Goal: Information Seeking & Learning: Learn about a topic

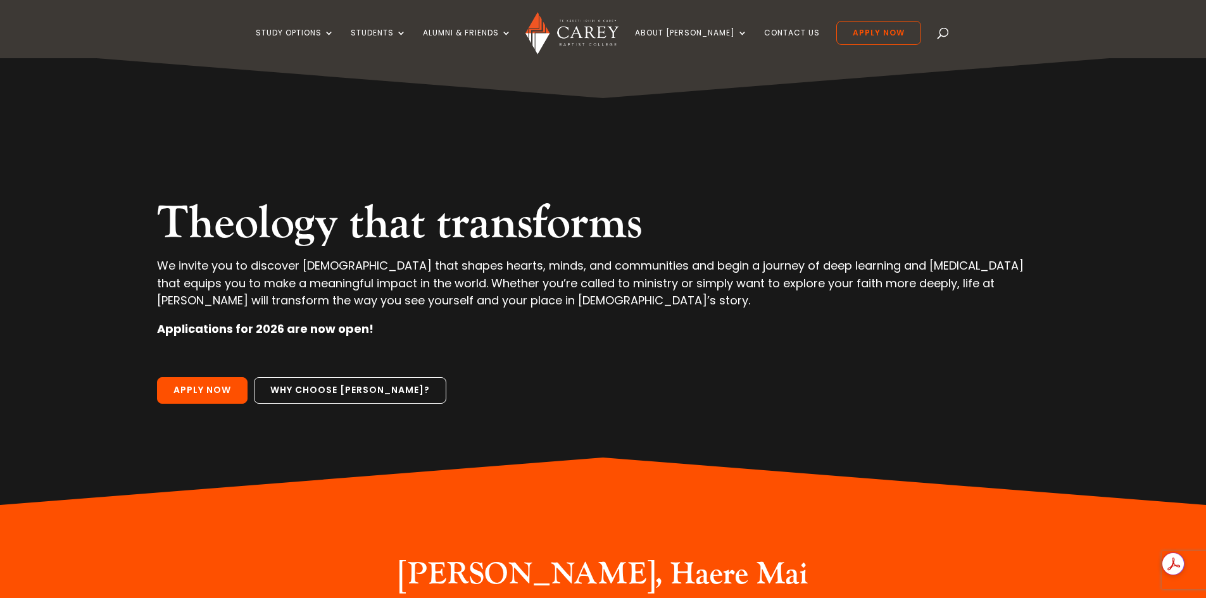
click at [311, 30] on link "Study Options" at bounding box center [295, 43] width 78 height 30
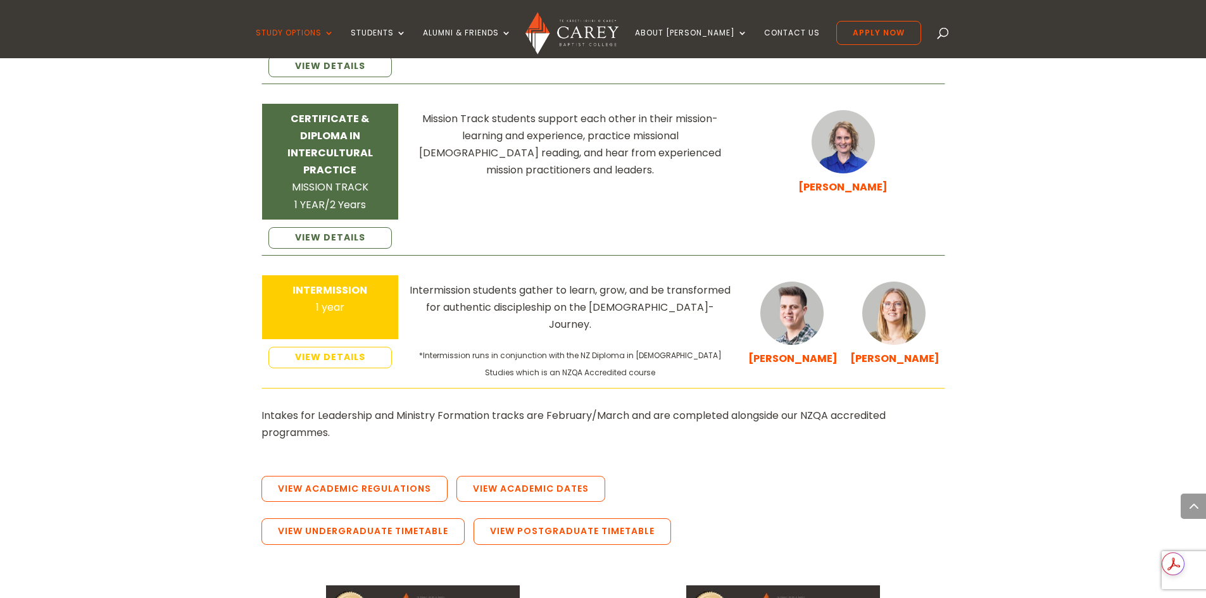
scroll to position [2278, 0]
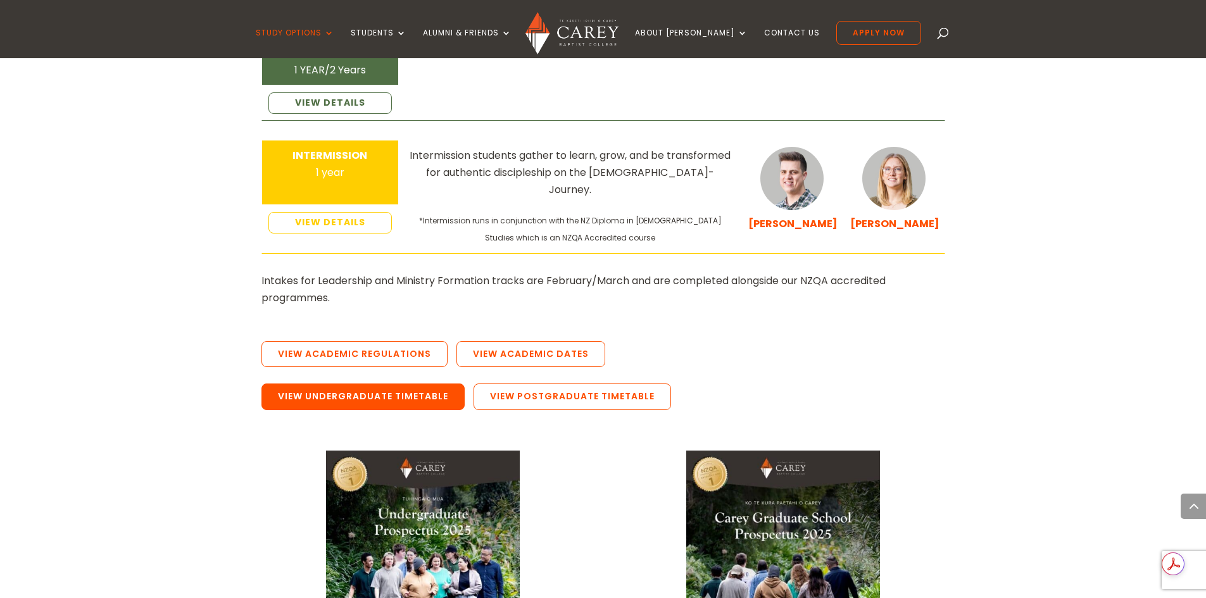
click at [354, 384] on link "View Undergraduate Timetable" at bounding box center [362, 397] width 203 height 27
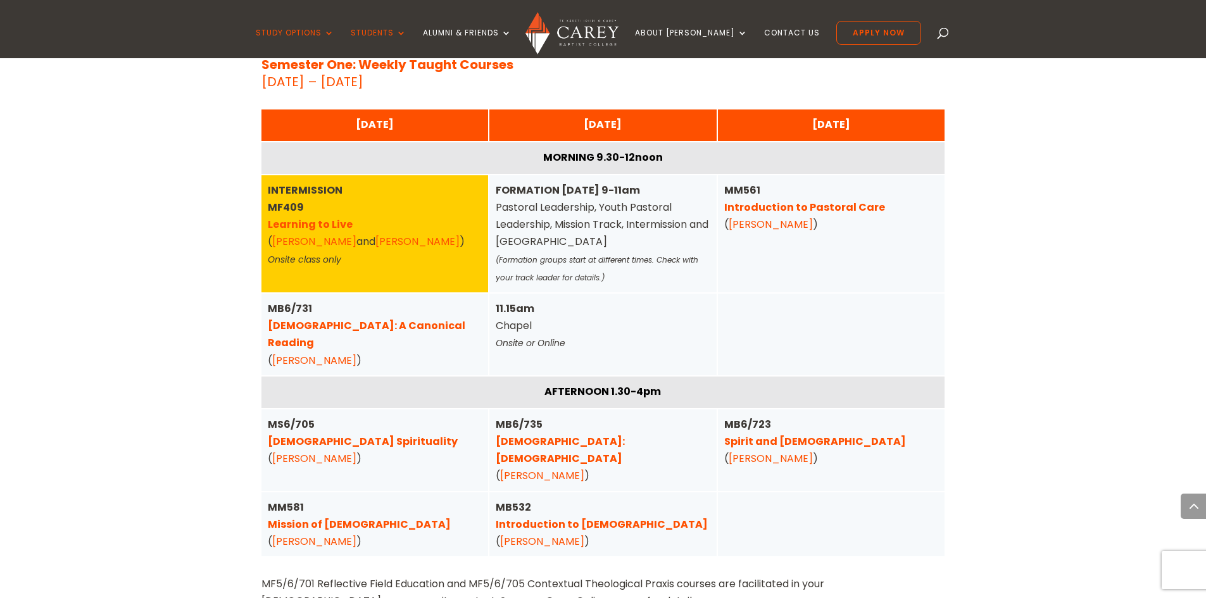
scroll to position [992, 0]
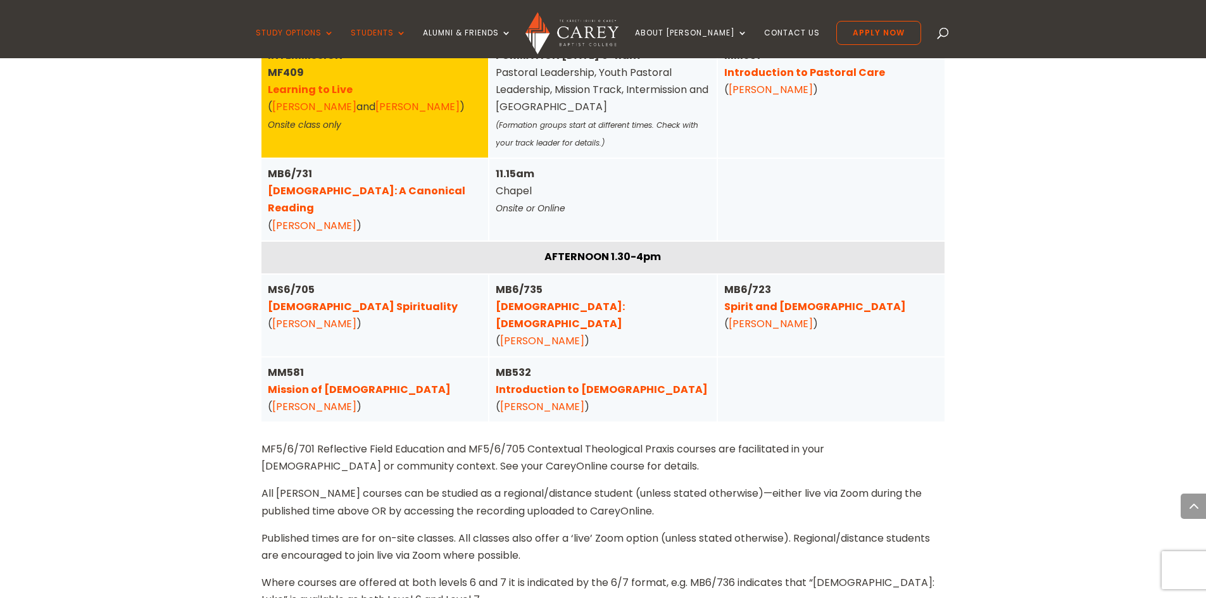
click at [297, 299] on link "Christian Spirituality" at bounding box center [363, 306] width 190 height 15
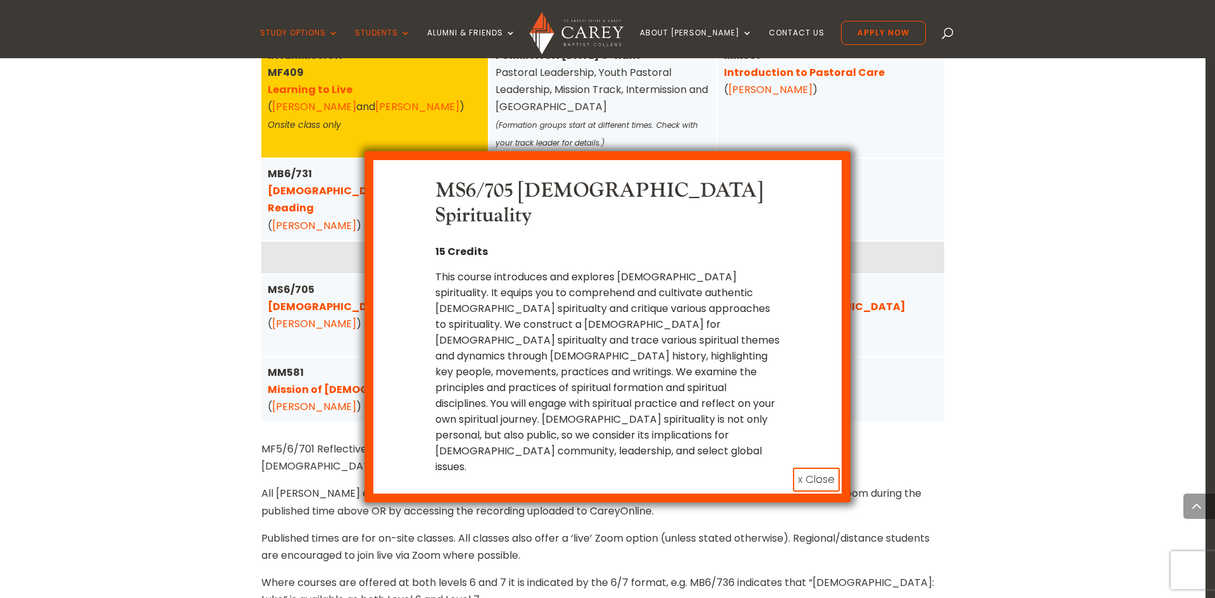
click at [812, 468] on button "x Close" at bounding box center [816, 480] width 47 height 24
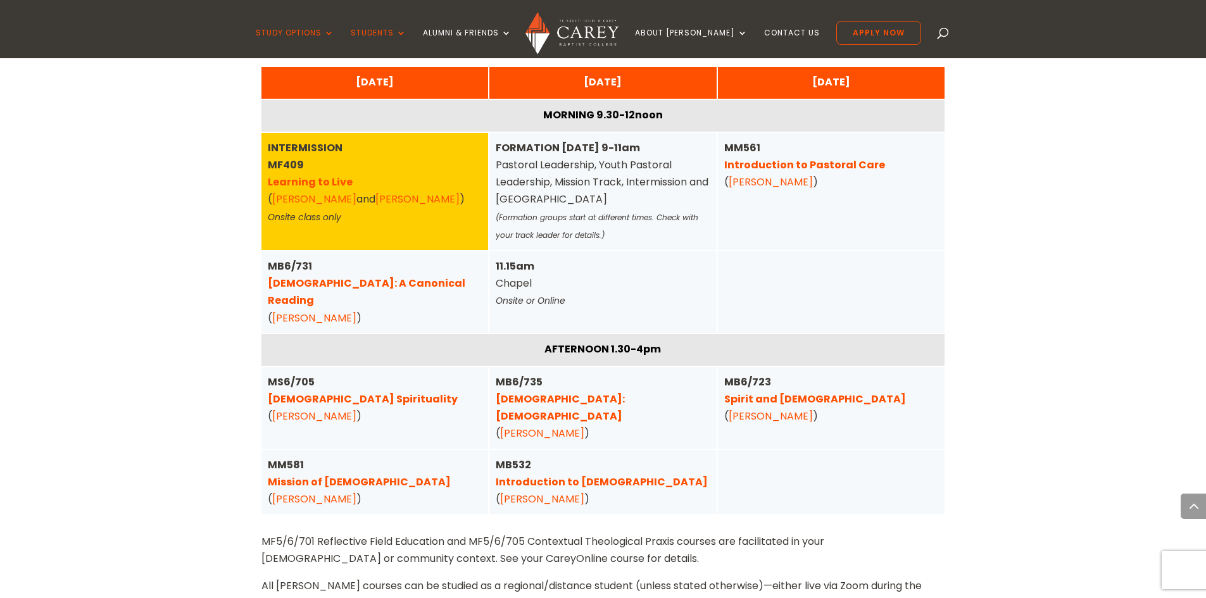
scroll to position [928, 0]
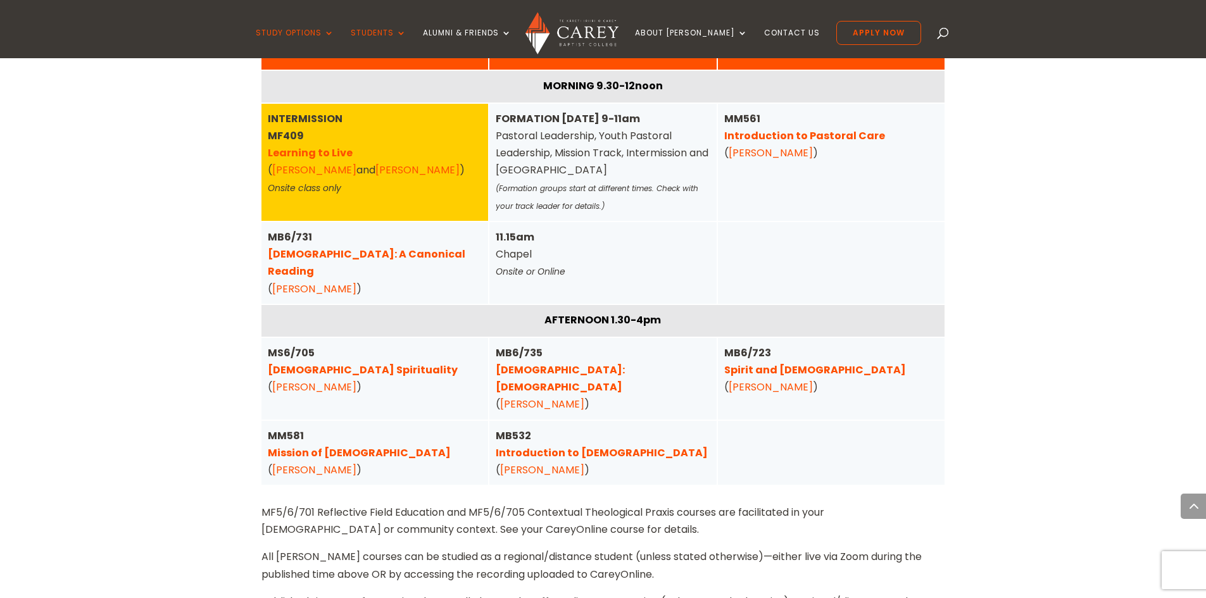
click at [303, 363] on link "Christian Spirituality" at bounding box center [363, 370] width 190 height 15
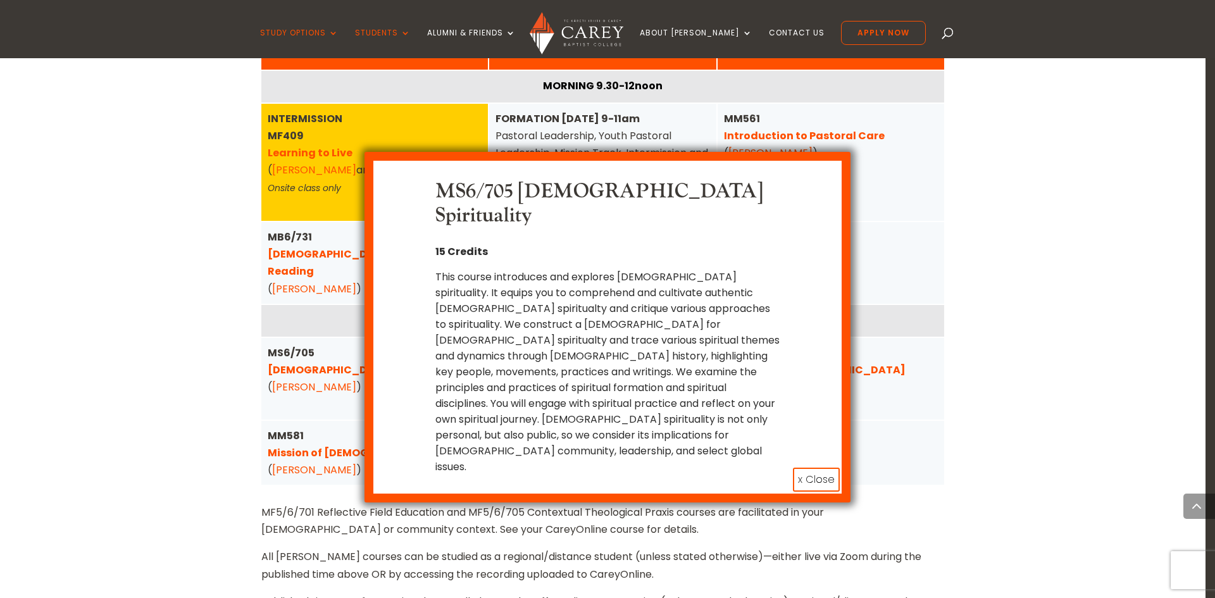
click at [816, 468] on button "x Close" at bounding box center [816, 480] width 47 height 24
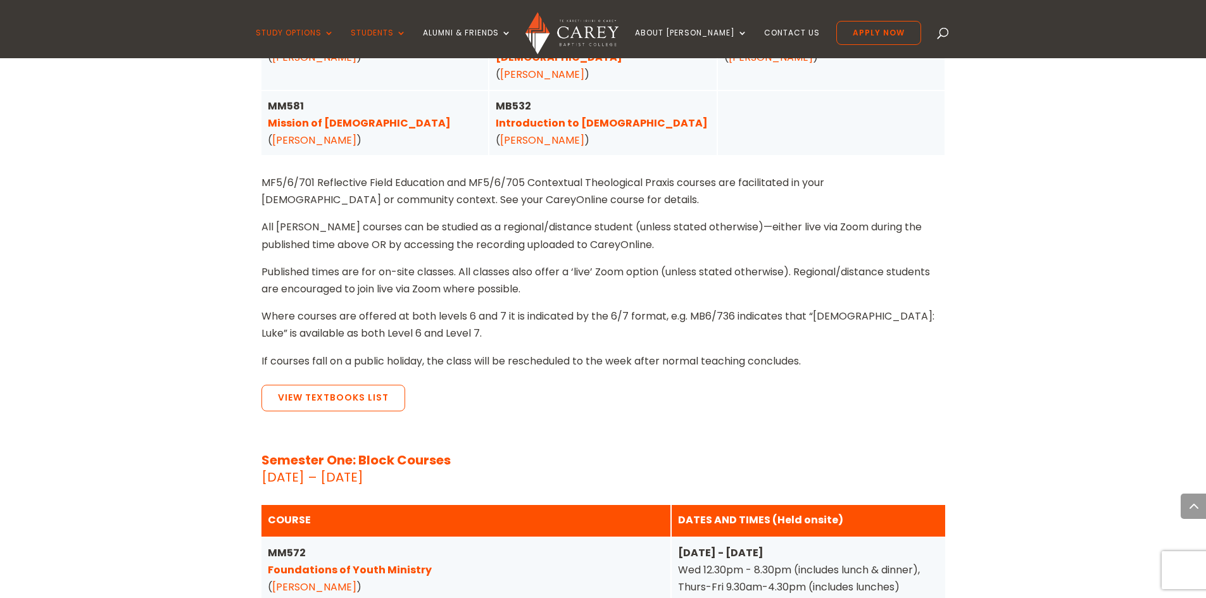
scroll to position [1308, 0]
